Goal: Information Seeking & Learning: Learn about a topic

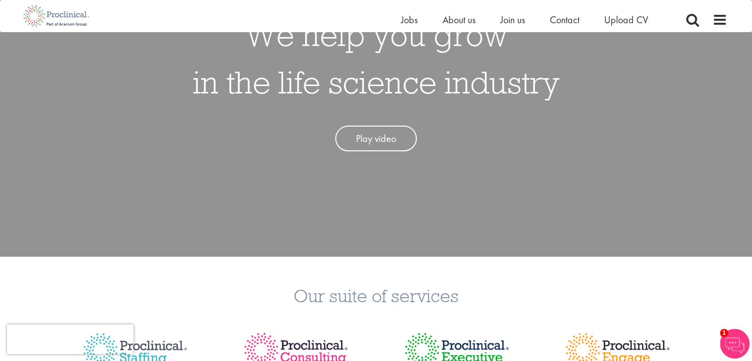
scroll to position [136, 0]
click at [406, 16] on span "Jobs" at bounding box center [409, 19] width 17 height 13
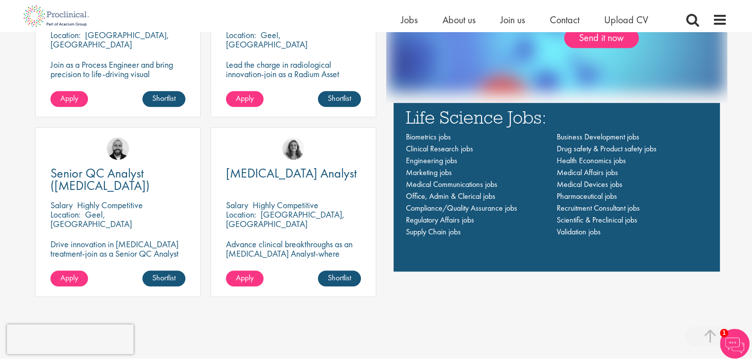
scroll to position [708, 0]
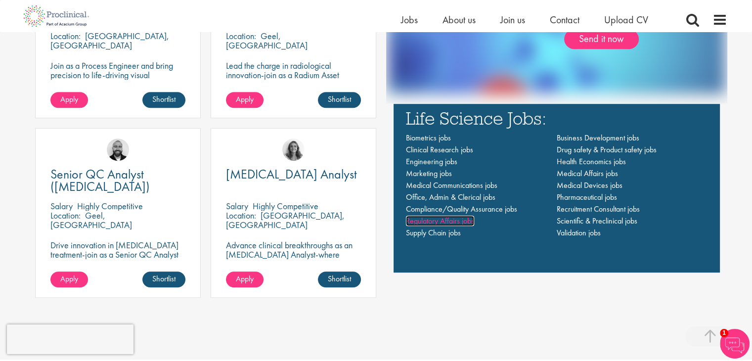
click at [433, 221] on span "Regulatory Affairs jobs" at bounding box center [440, 221] width 68 height 10
